Goal: Navigation & Orientation: Find specific page/section

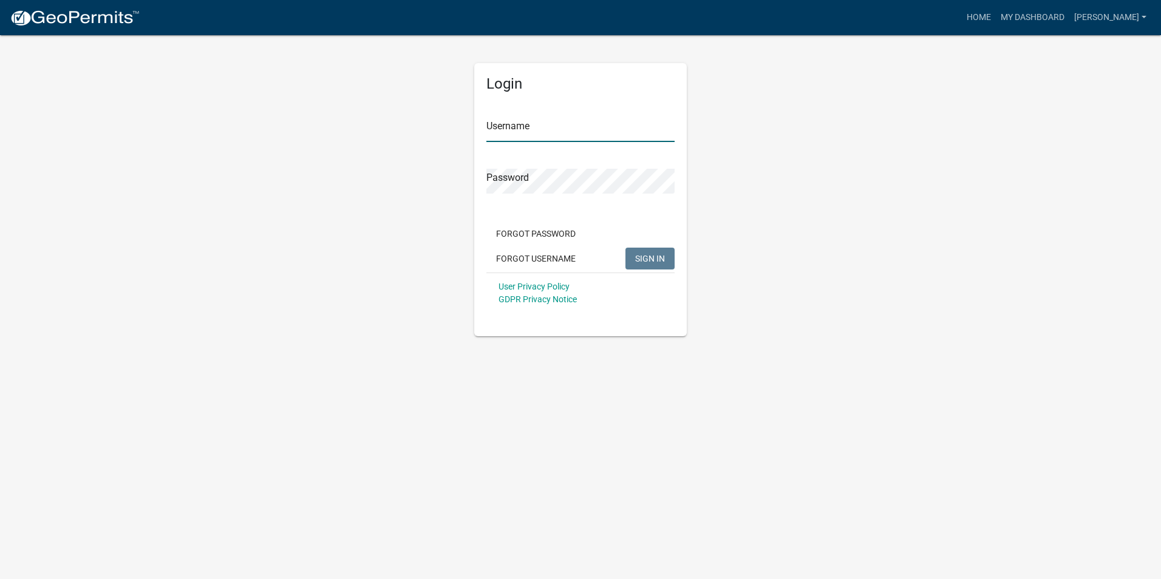
type input "[PERSON_NAME]"
click at [664, 256] on span "SIGN IN" at bounding box center [650, 258] width 30 height 10
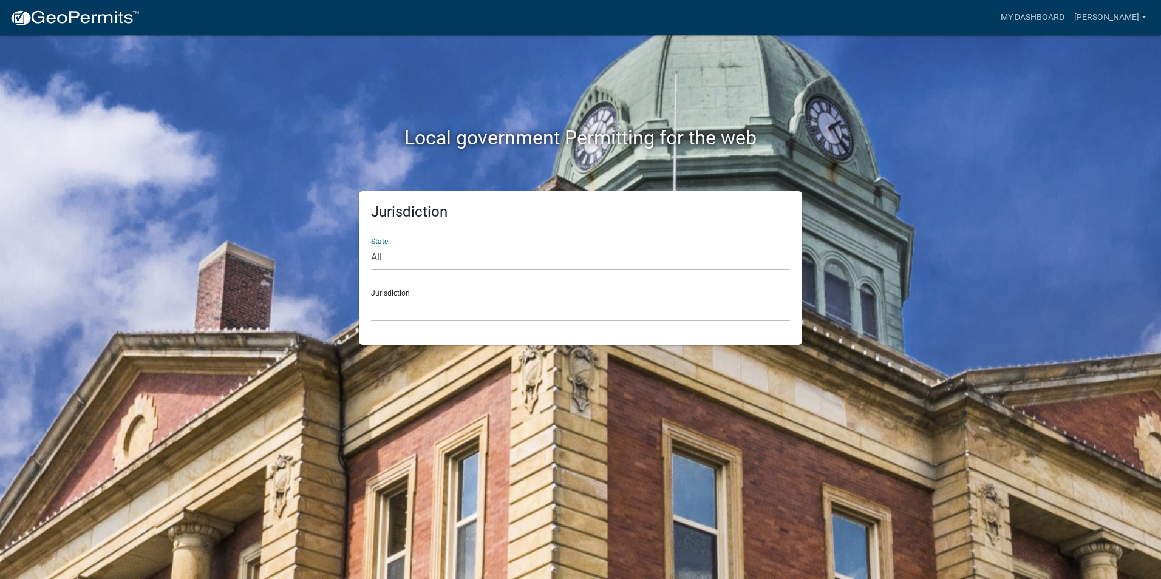
click at [394, 262] on select "All [US_STATE] [US_STATE] [US_STATE] [US_STATE] [US_STATE] [US_STATE] [US_STATE…" at bounding box center [580, 257] width 419 height 25
select select "[US_STATE]"
click at [371, 245] on select "All [US_STATE] [US_STATE] [US_STATE] [US_STATE] [US_STATE] [US_STATE] [US_STATE…" at bounding box center [580, 257] width 419 height 25
click at [393, 316] on select "City of [GEOGRAPHIC_DATA], [US_STATE] City of [GEOGRAPHIC_DATA], [US_STATE] Cit…" at bounding box center [580, 309] width 419 height 25
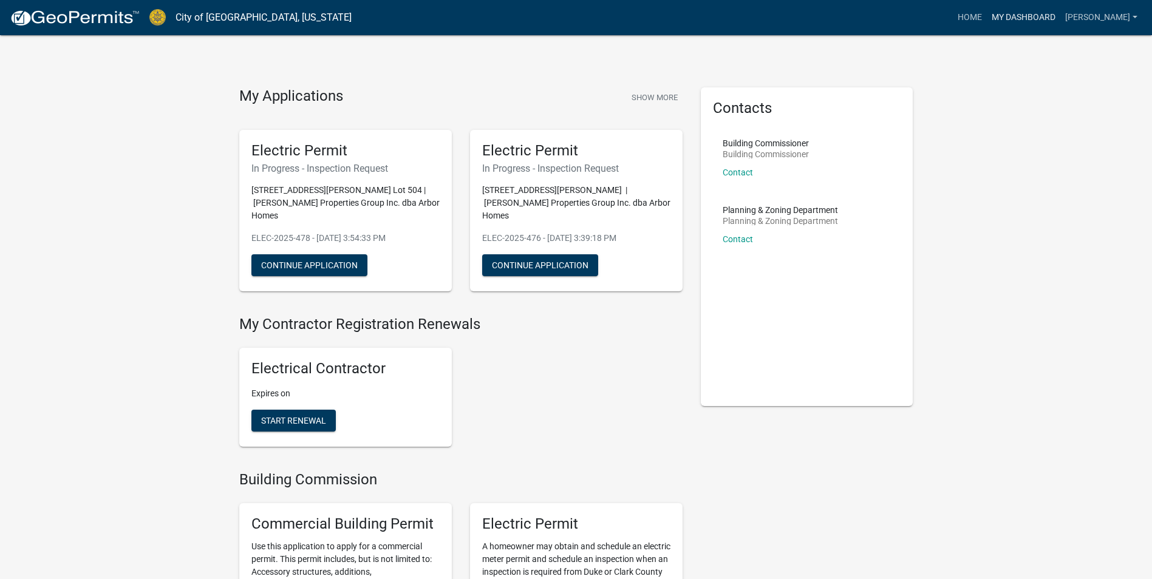
click at [1006, 18] on link "My Dashboard" at bounding box center [1022, 17] width 73 height 23
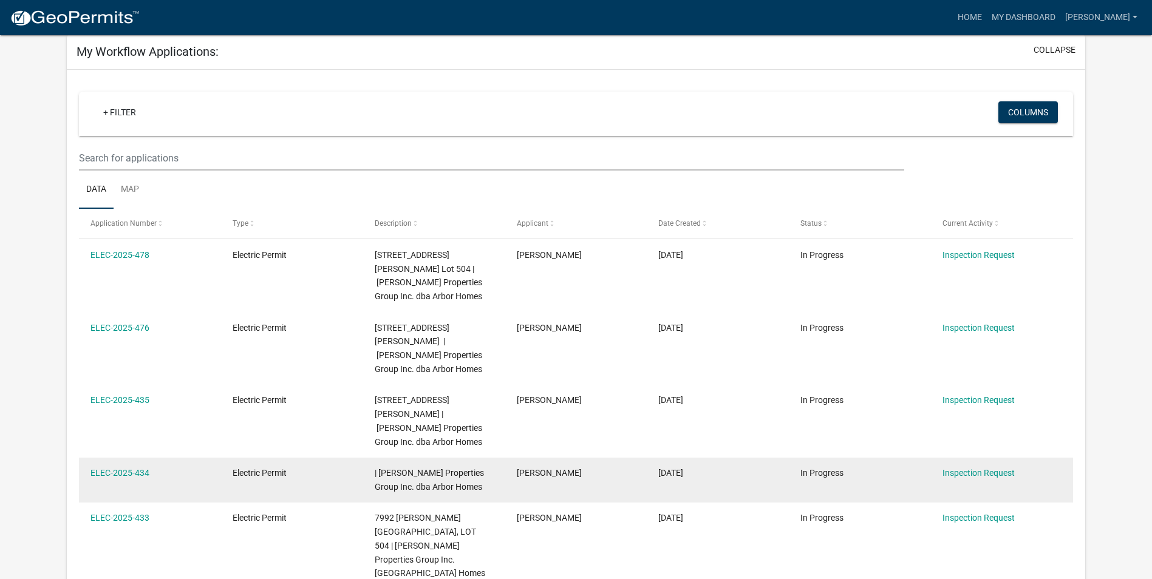
scroll to position [61, 0]
